Goal: Transaction & Acquisition: Purchase product/service

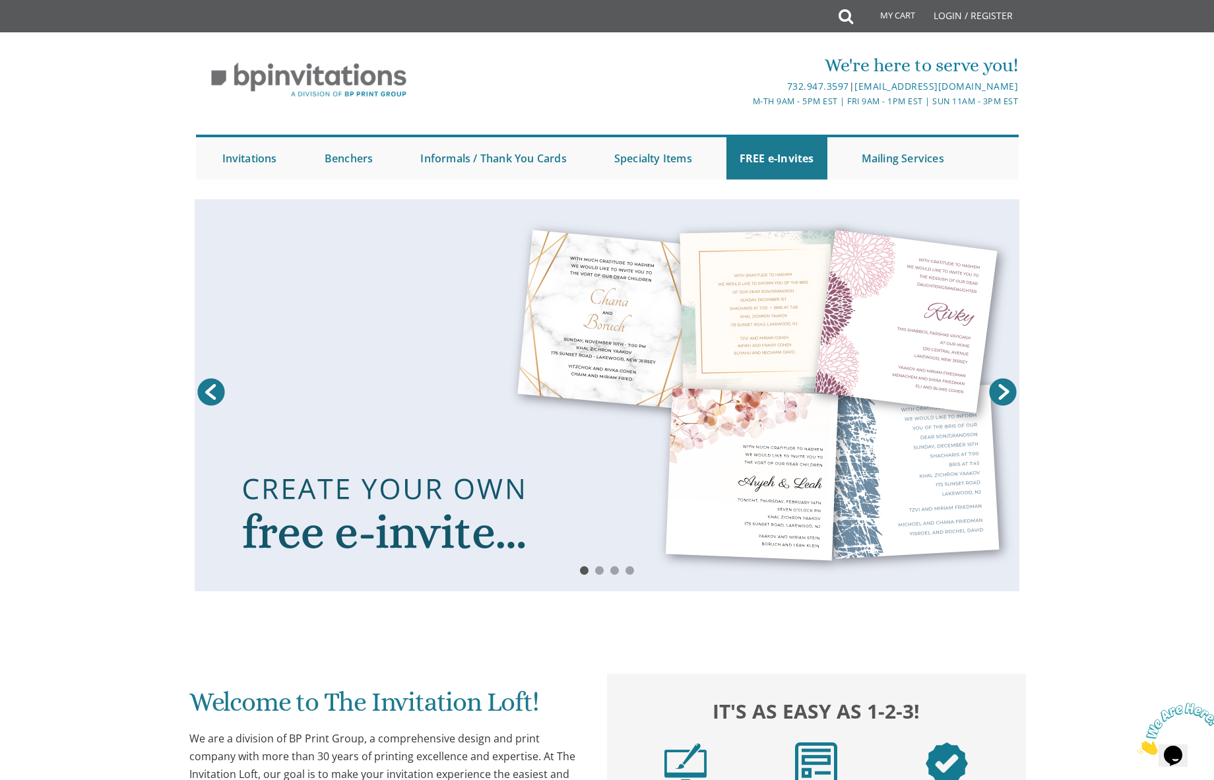
click at [585, 365] on link at bounding box center [607, 395] width 825 height 392
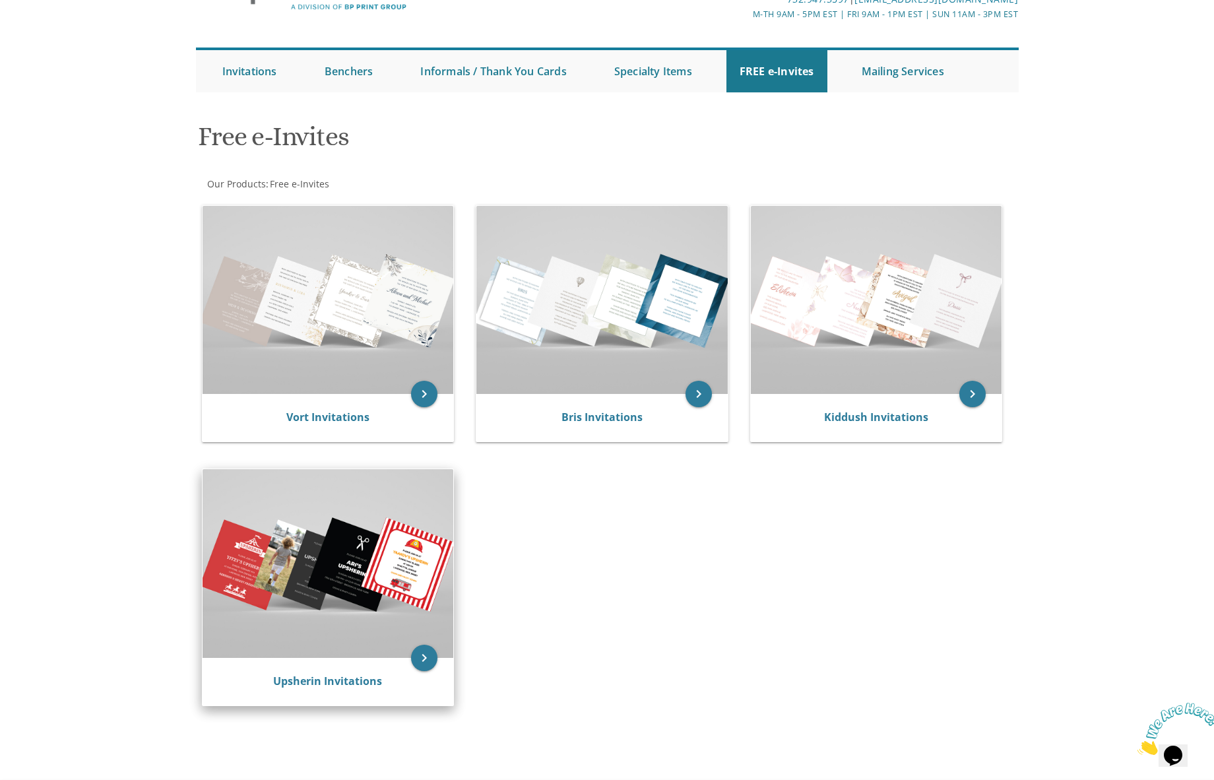
scroll to position [88, 0]
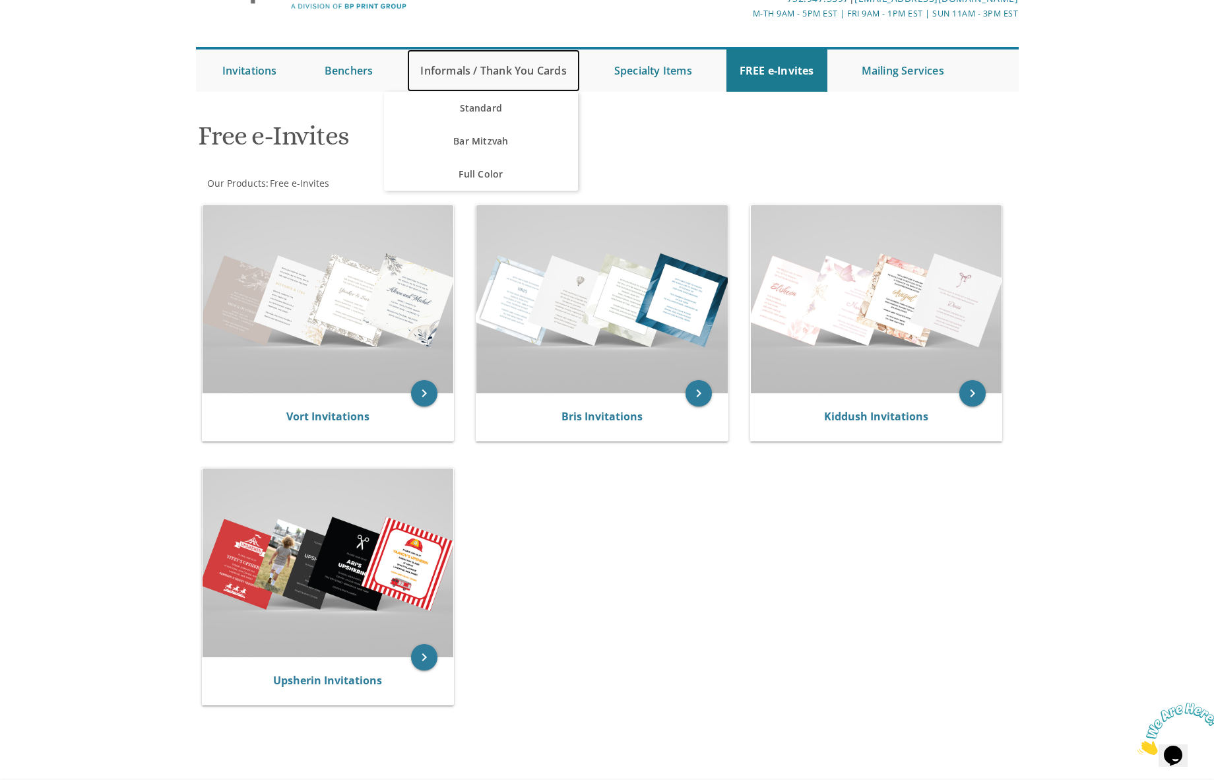
click at [510, 67] on link "Informals / Thank You Cards" at bounding box center [493, 70] width 172 height 42
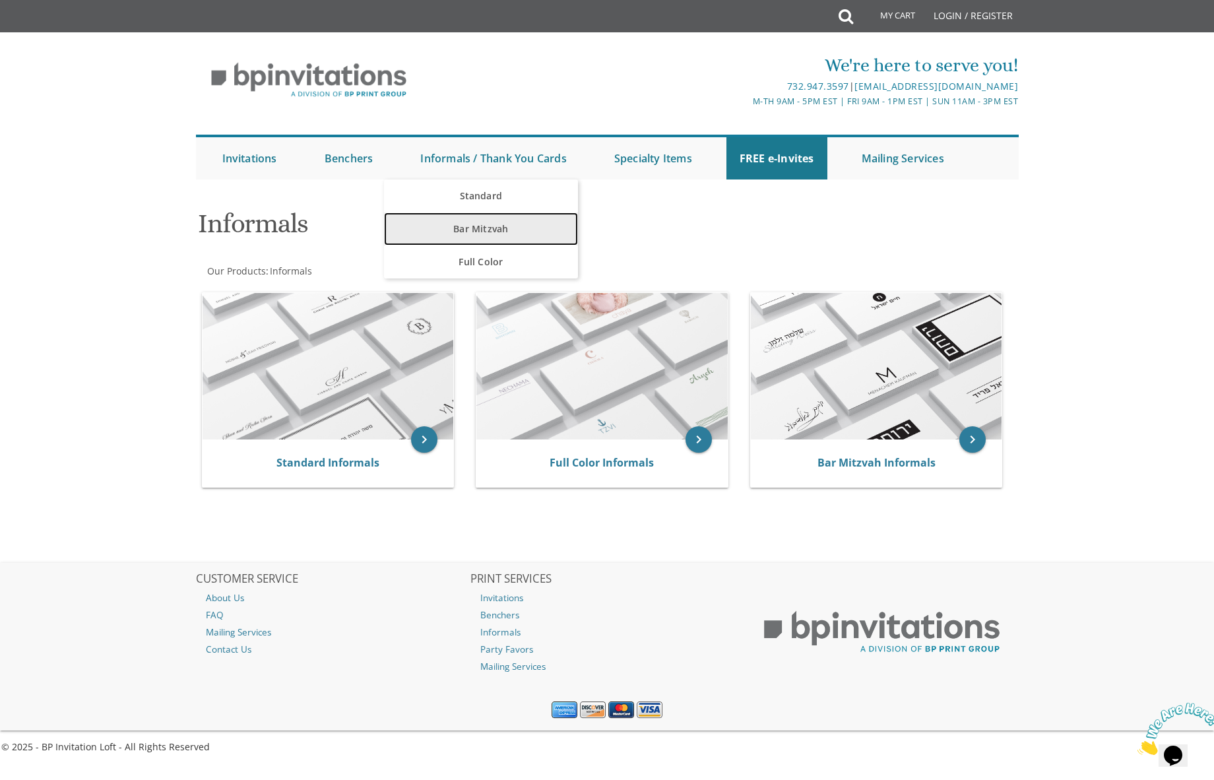
click at [489, 226] on link "Bar Mitzvah" at bounding box center [480, 228] width 193 height 33
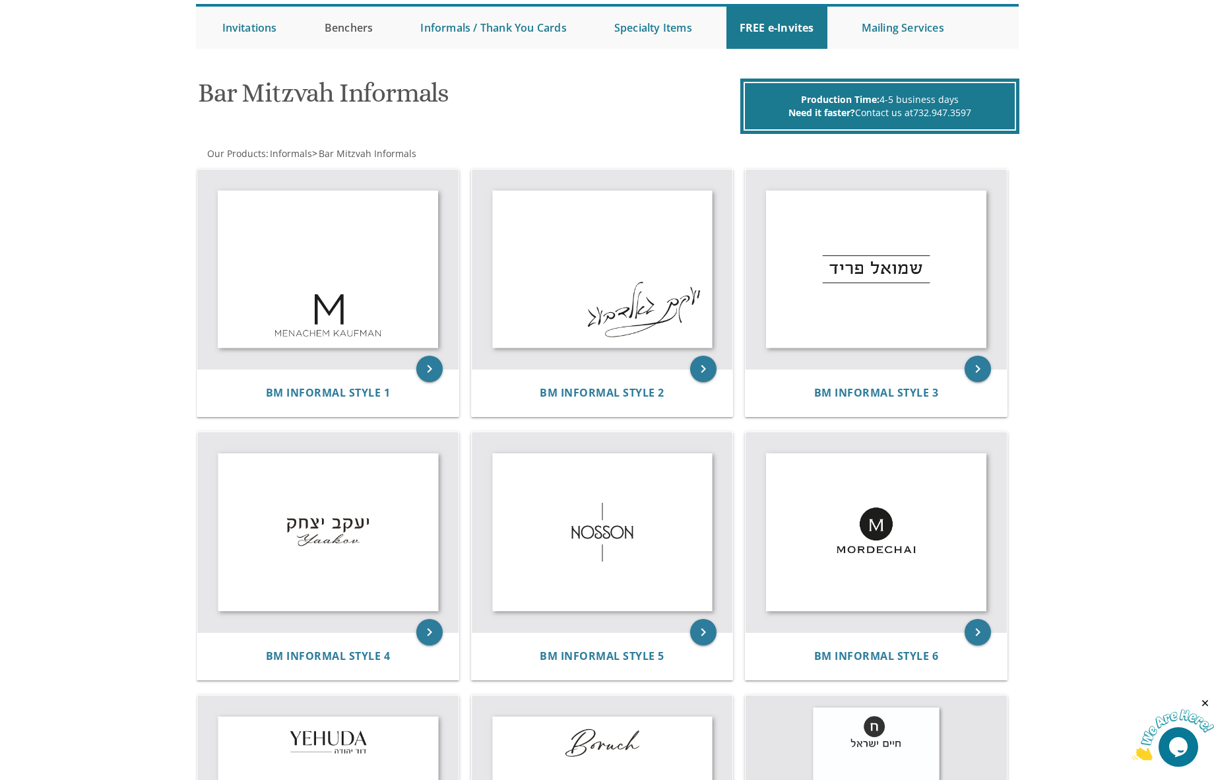
scroll to position [133, 0]
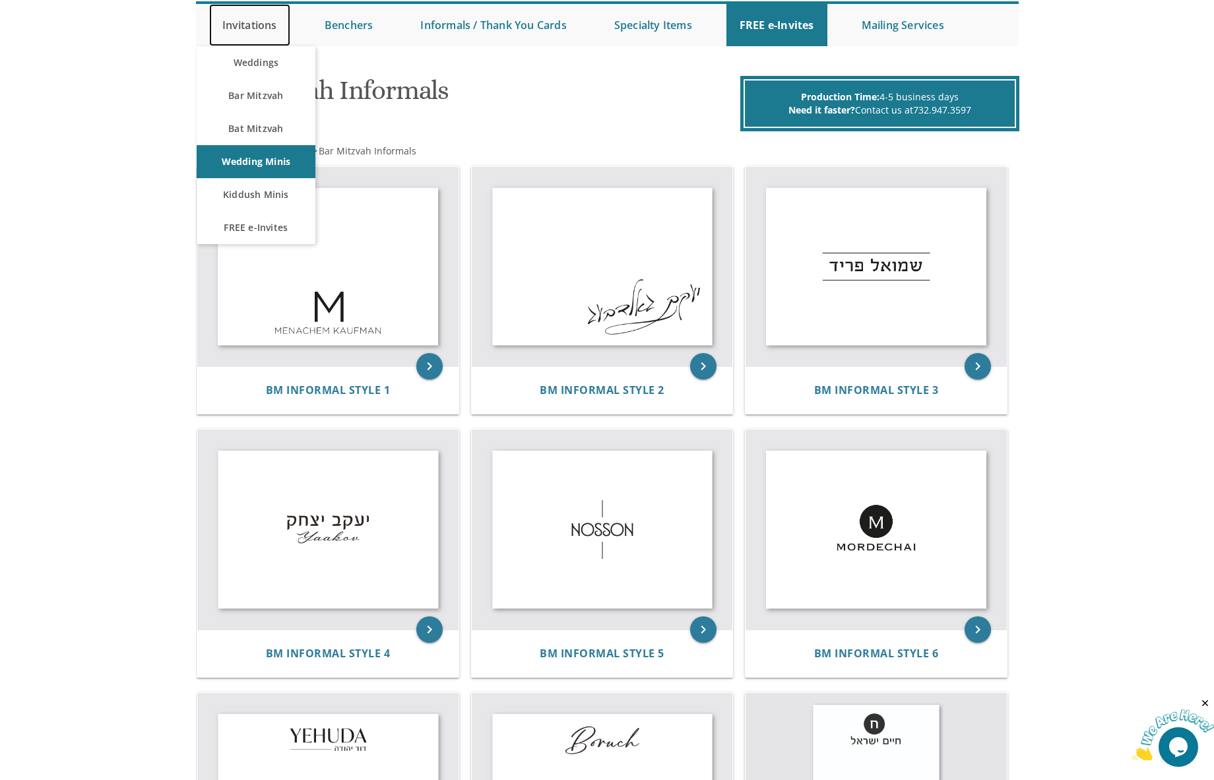
click at [259, 22] on link "Invitations" at bounding box center [249, 25] width 81 height 42
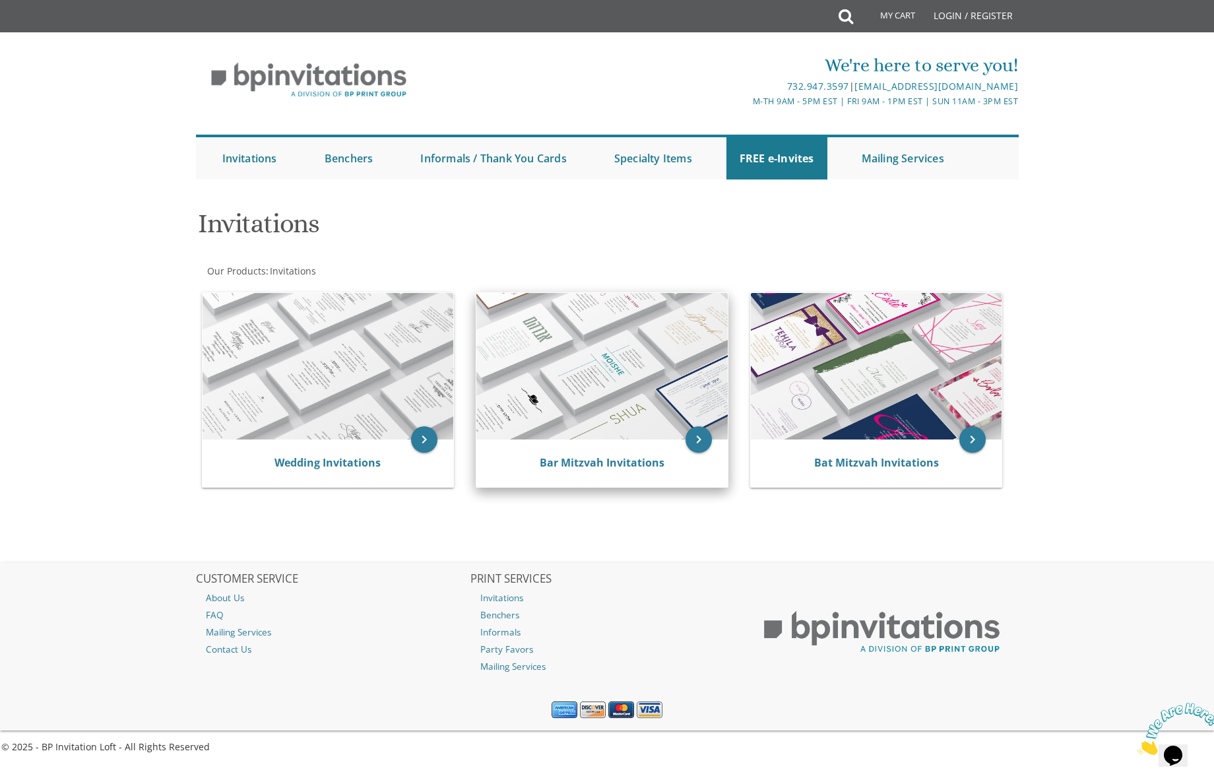
click at [574, 355] on img at bounding box center [601, 366] width 251 height 146
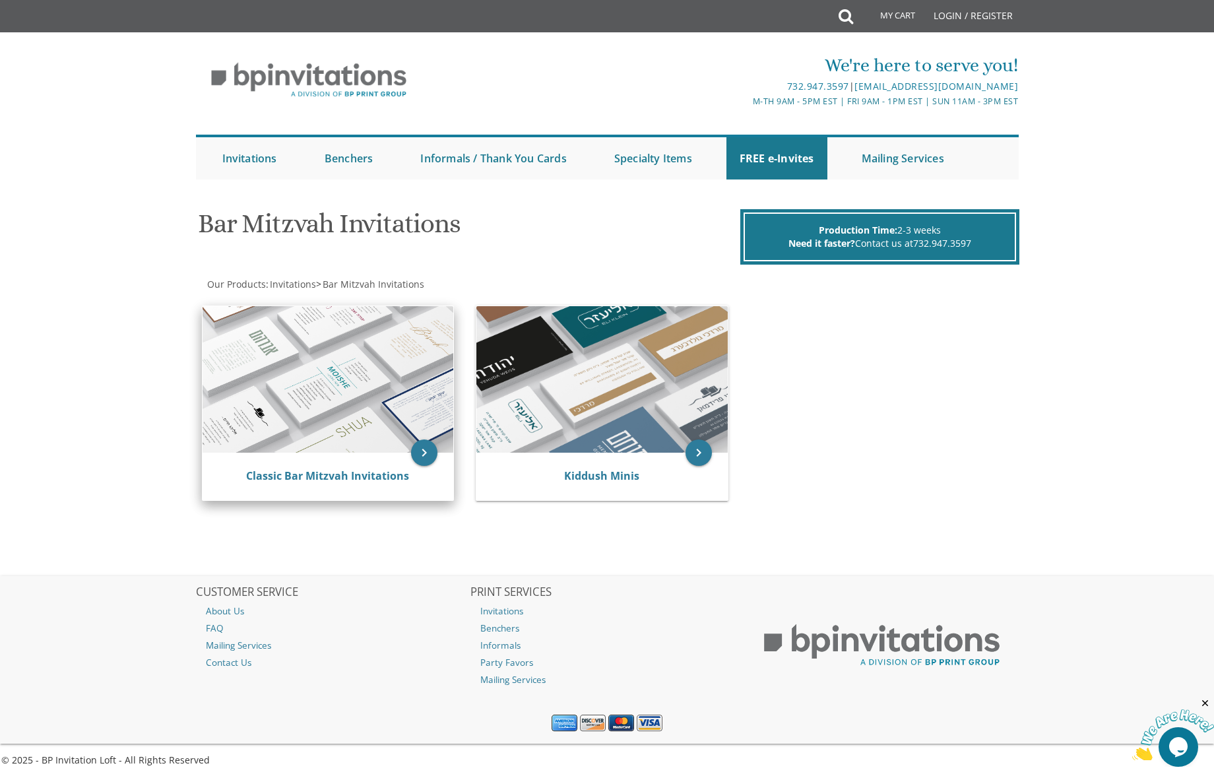
click at [374, 401] on img at bounding box center [328, 379] width 251 height 146
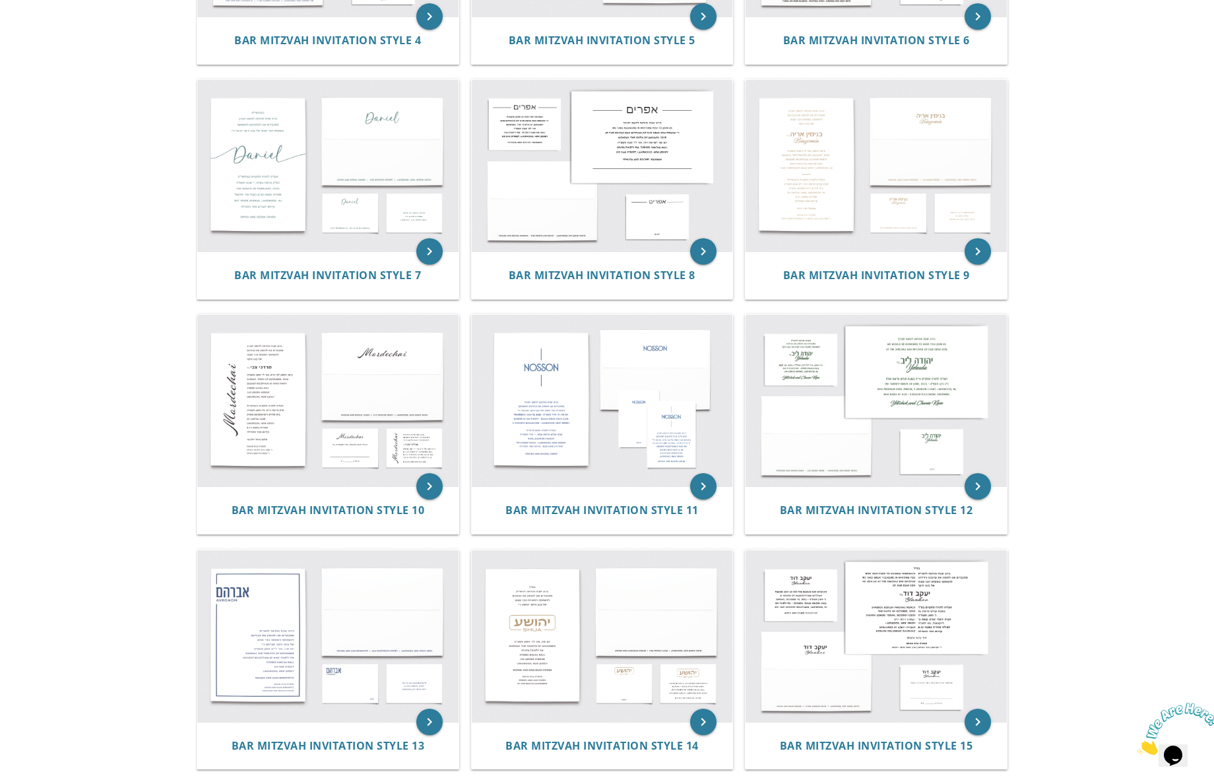
scroll to position [689, 0]
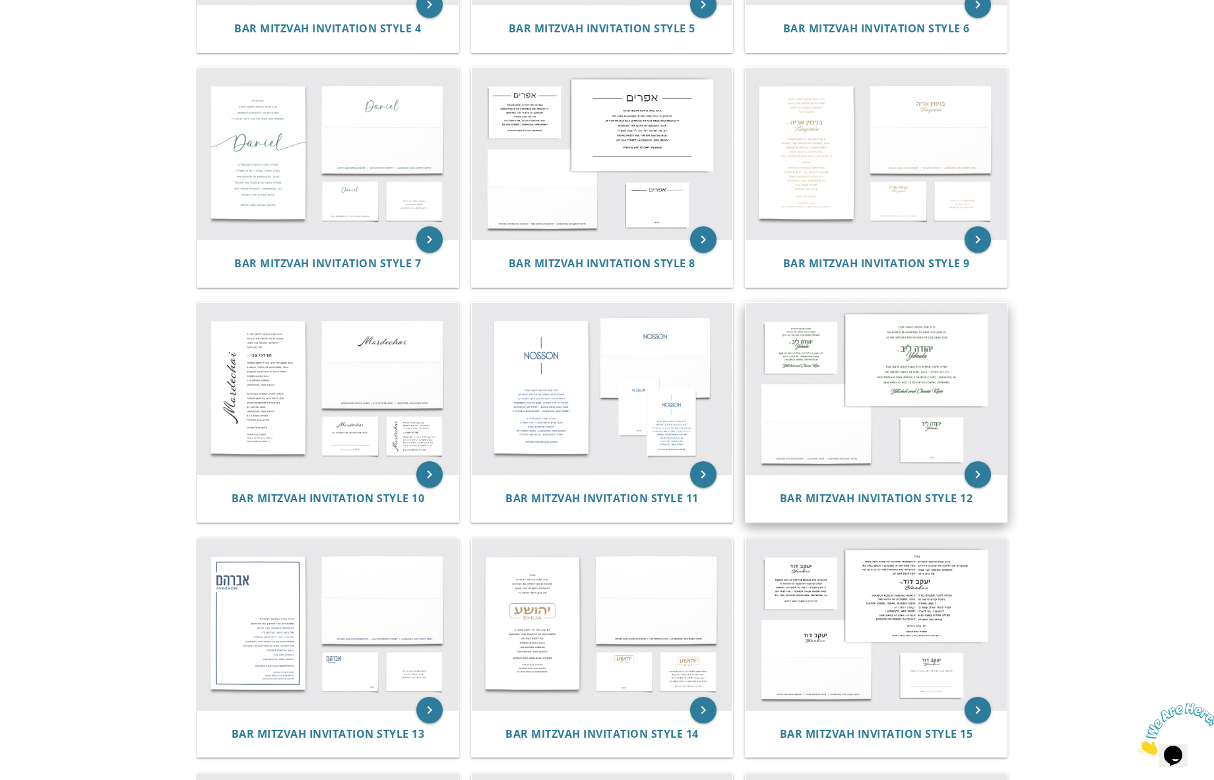
click at [908, 332] on img at bounding box center [875, 389] width 261 height 172
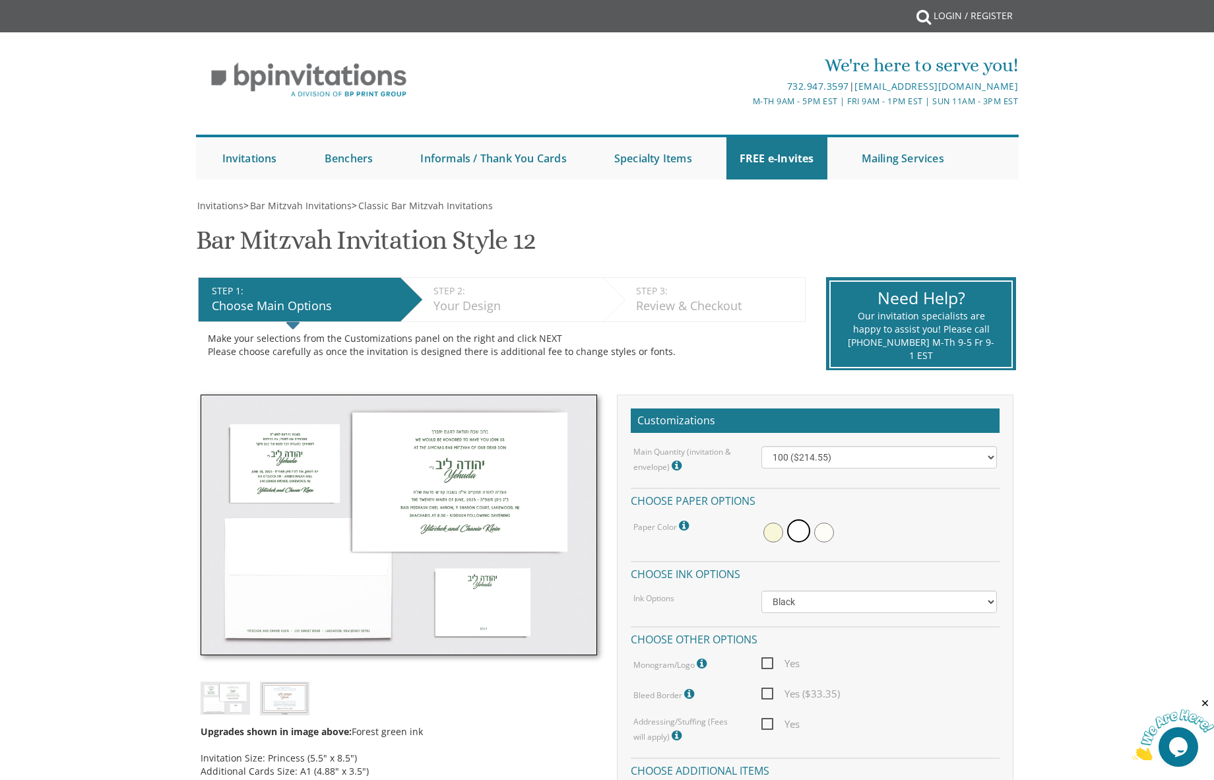
click at [458, 497] on img at bounding box center [399, 525] width 396 height 261
